Goal: Task Accomplishment & Management: Manage account settings

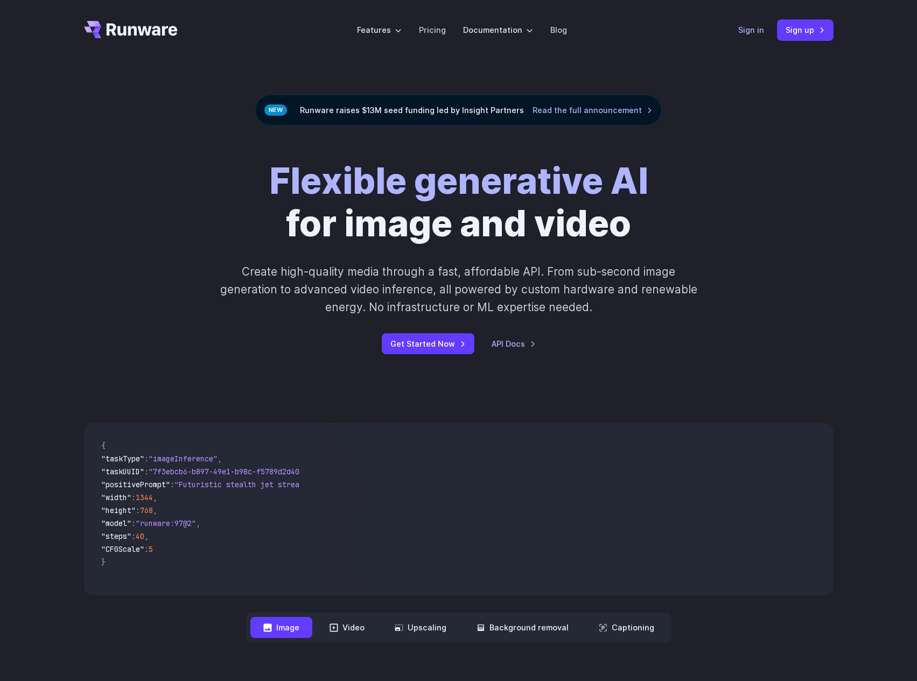
click at [739, 31] on link "Sign in" at bounding box center [751, 30] width 26 height 12
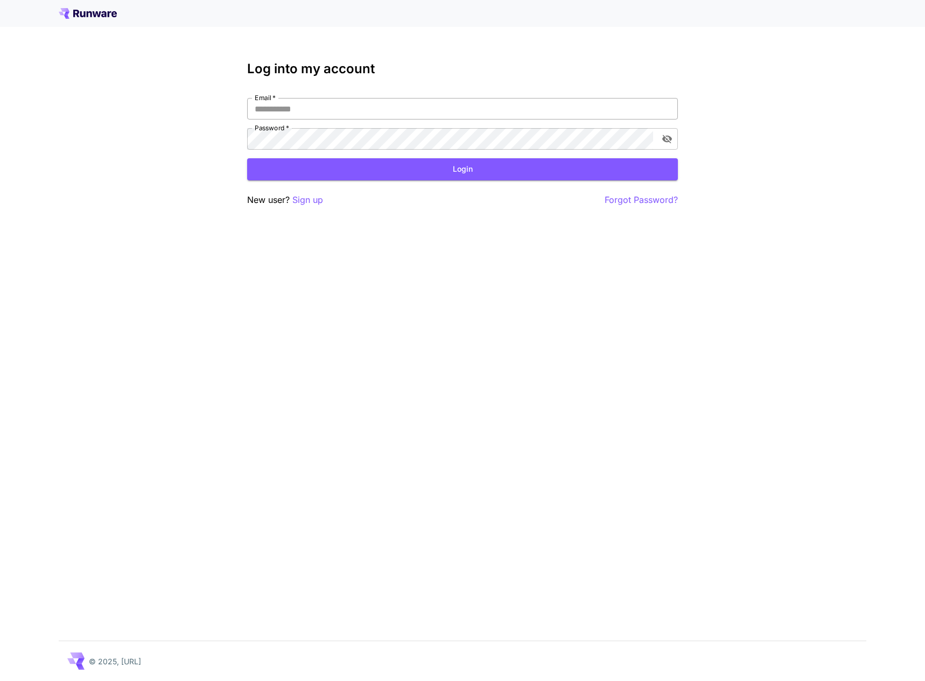
click at [336, 106] on input "Email   *" at bounding box center [462, 109] width 431 height 22
click at [344, 341] on div "Log into my account Email   * Email   * Password   * Password   * Login New use…" at bounding box center [462, 340] width 925 height 681
type input "**********"
